Goal: Information Seeking & Learning: Learn about a topic

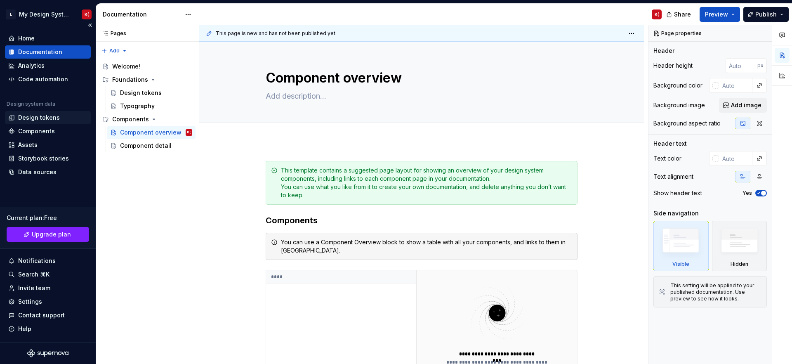
click at [44, 118] on div "Design tokens" at bounding box center [39, 117] width 42 height 8
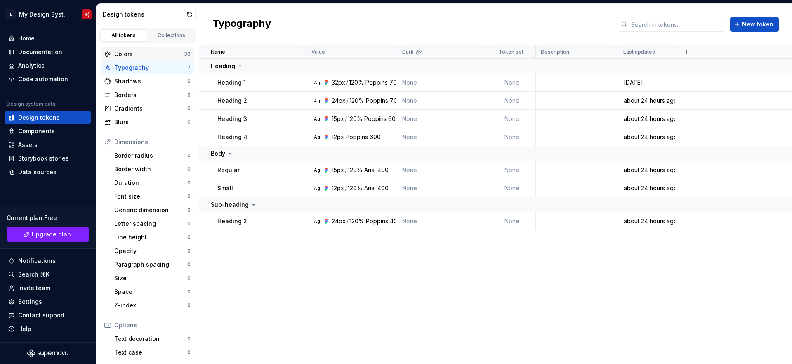
click at [160, 51] on div "Colors" at bounding box center [149, 54] width 70 height 8
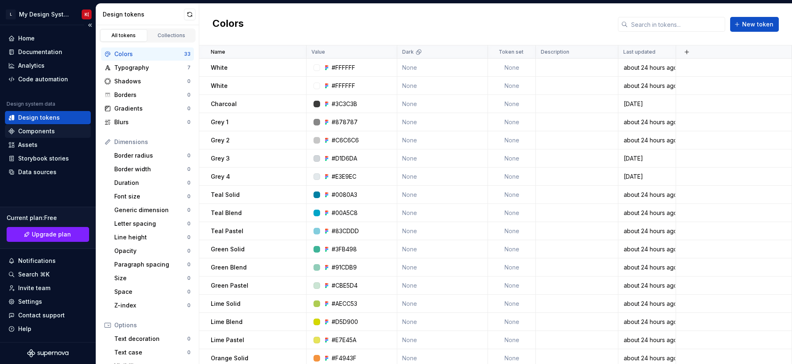
click at [51, 130] on div "Components" at bounding box center [36, 131] width 37 height 8
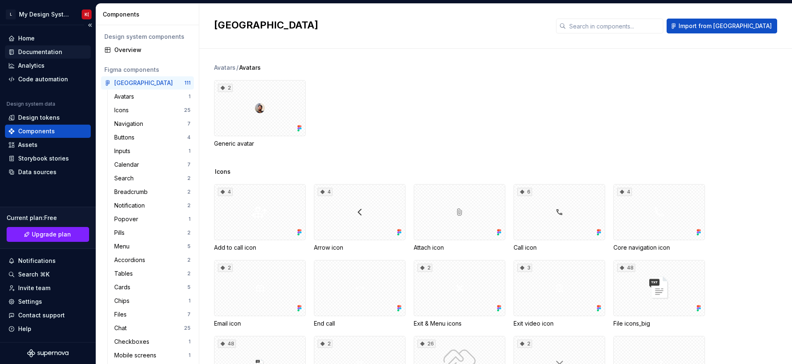
click at [46, 48] on div "Documentation" at bounding box center [40, 52] width 44 height 8
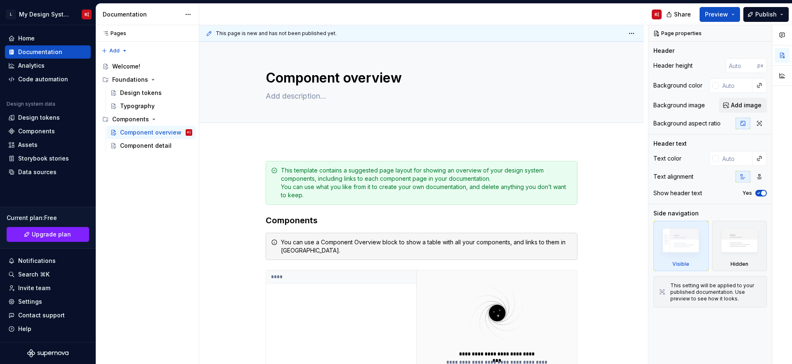
type textarea "*"
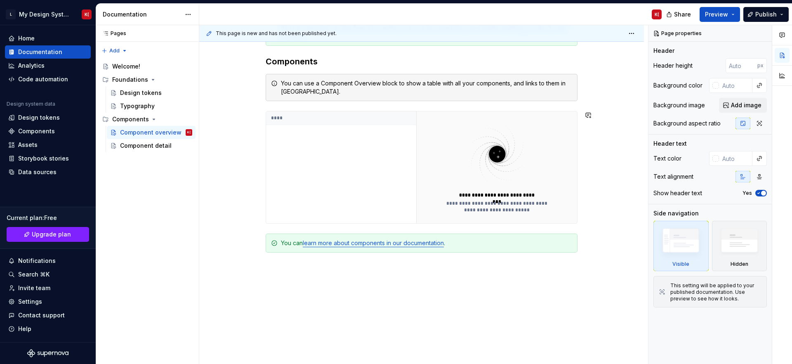
scroll to position [166, 0]
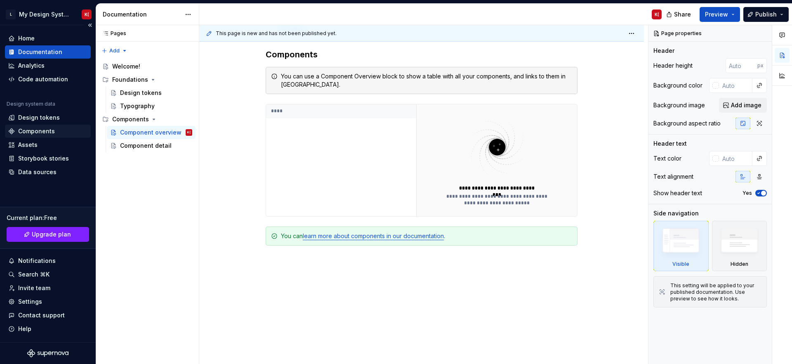
click at [32, 126] on div "Components" at bounding box center [48, 131] width 86 height 13
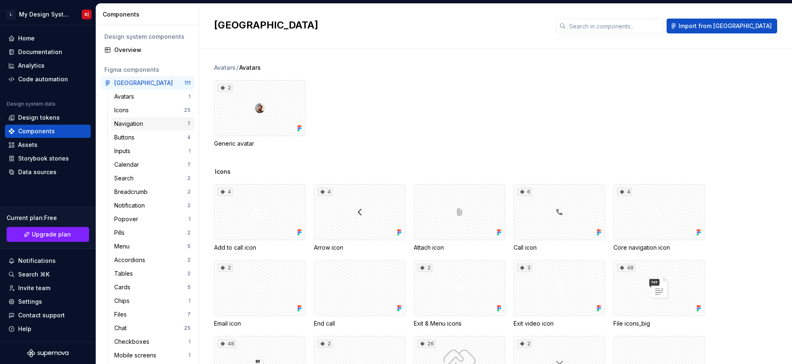
click at [139, 121] on div "Navigation" at bounding box center [130, 124] width 32 height 8
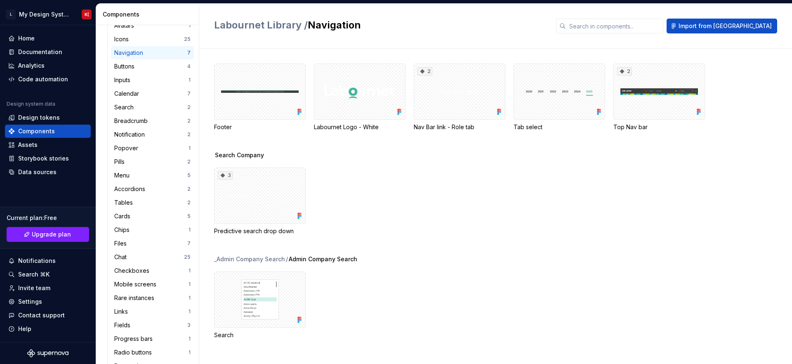
scroll to position [73, 0]
